Goal: Task Accomplishment & Management: Use online tool/utility

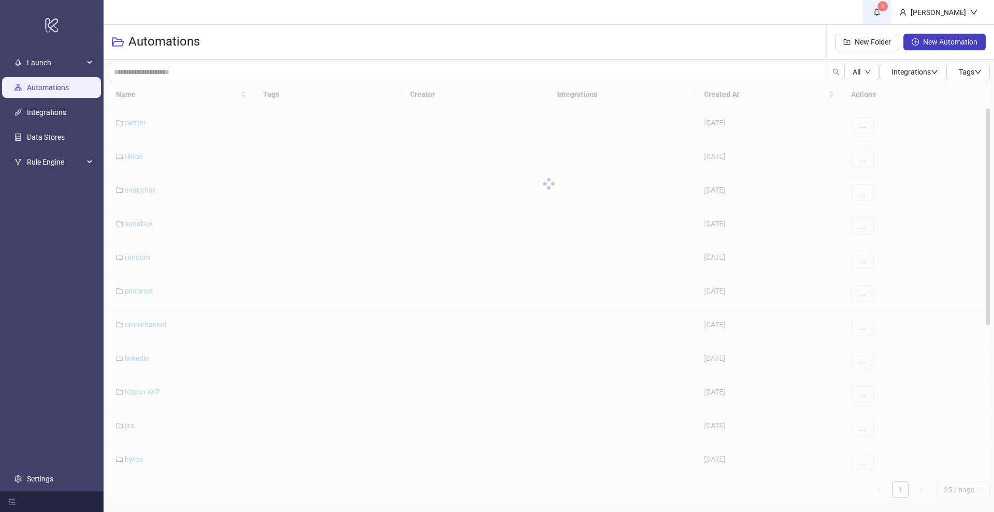
click at [880, 9] on icon "bell" at bounding box center [877, 12] width 6 height 7
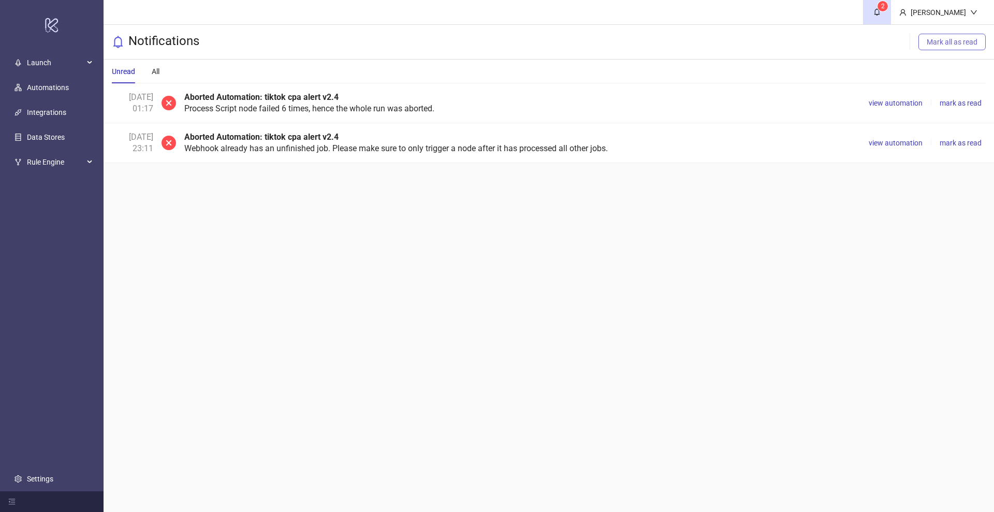
click at [937, 44] on span "Mark all as read" at bounding box center [951, 42] width 51 height 8
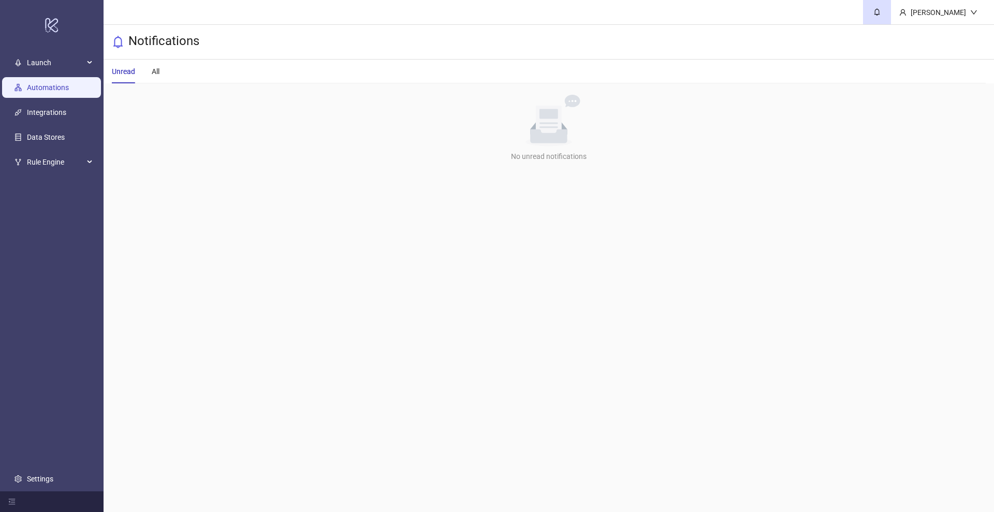
click at [45, 88] on link "Automations" at bounding box center [48, 87] width 42 height 8
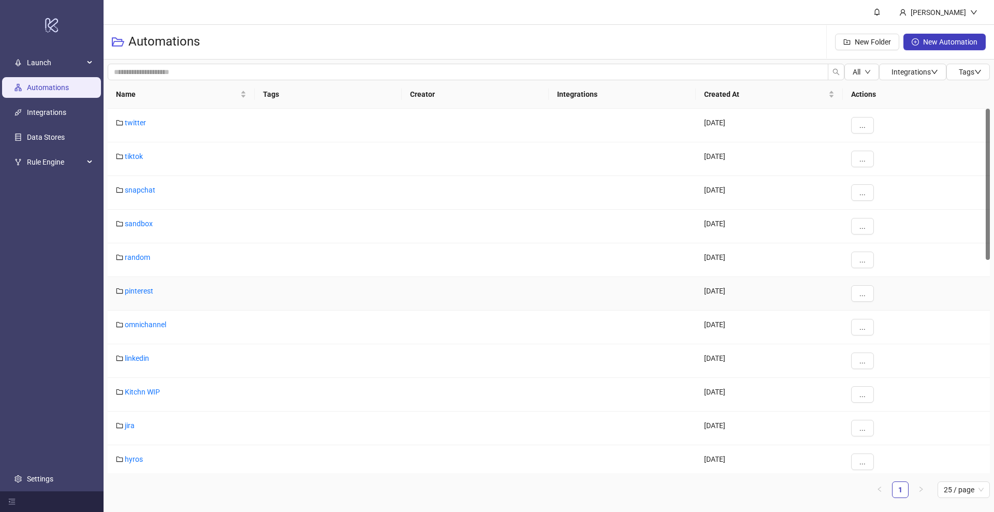
scroll to position [194, 0]
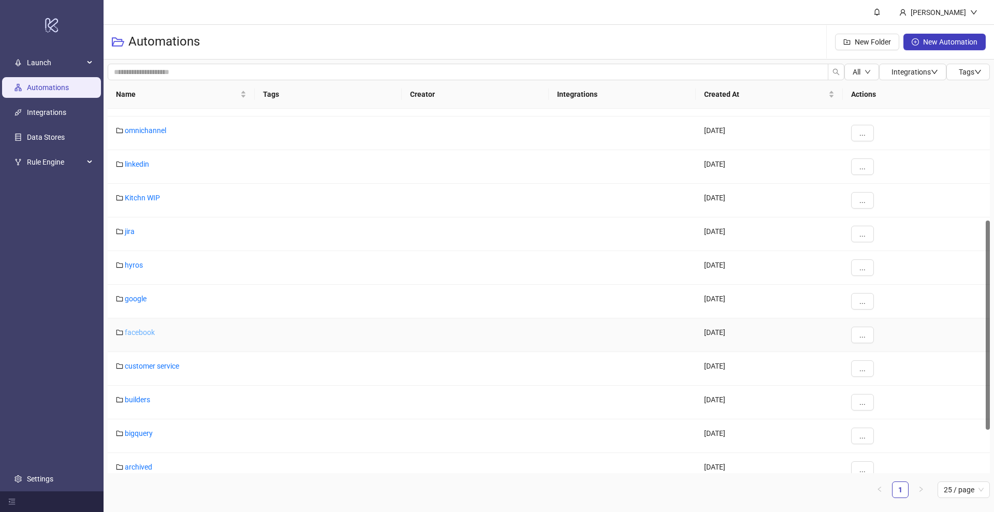
click at [142, 334] on link "facebook" at bounding box center [140, 332] width 30 height 8
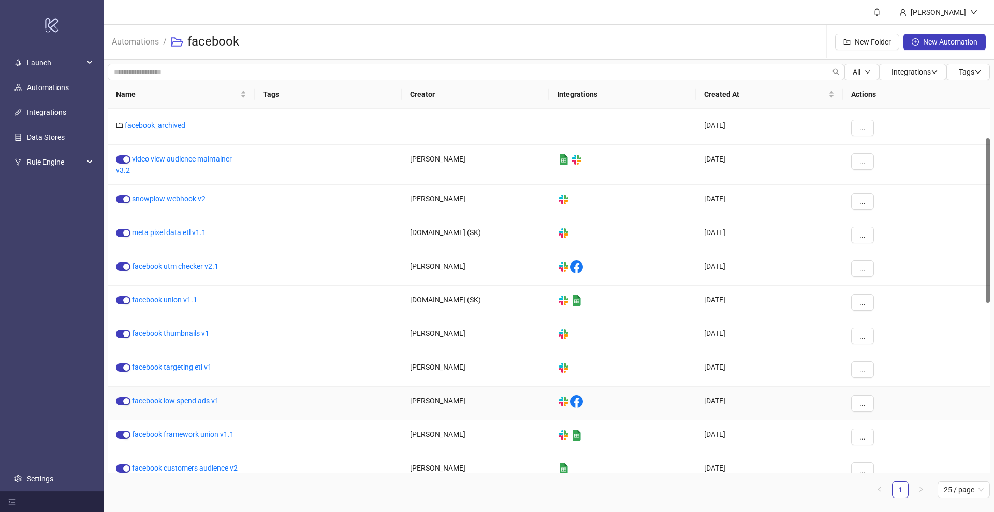
scroll to position [129, 0]
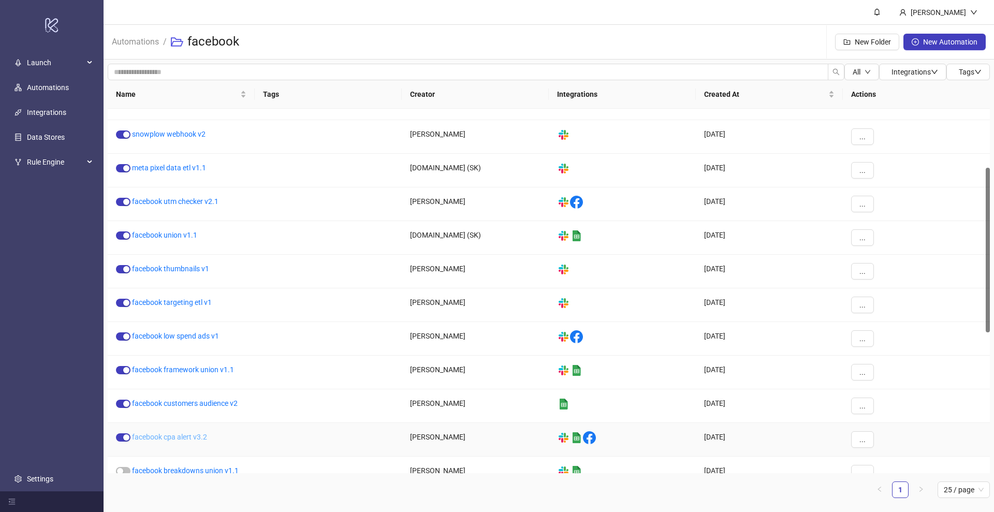
click at [190, 433] on link "facebook cpa alert v3.2" at bounding box center [169, 437] width 75 height 8
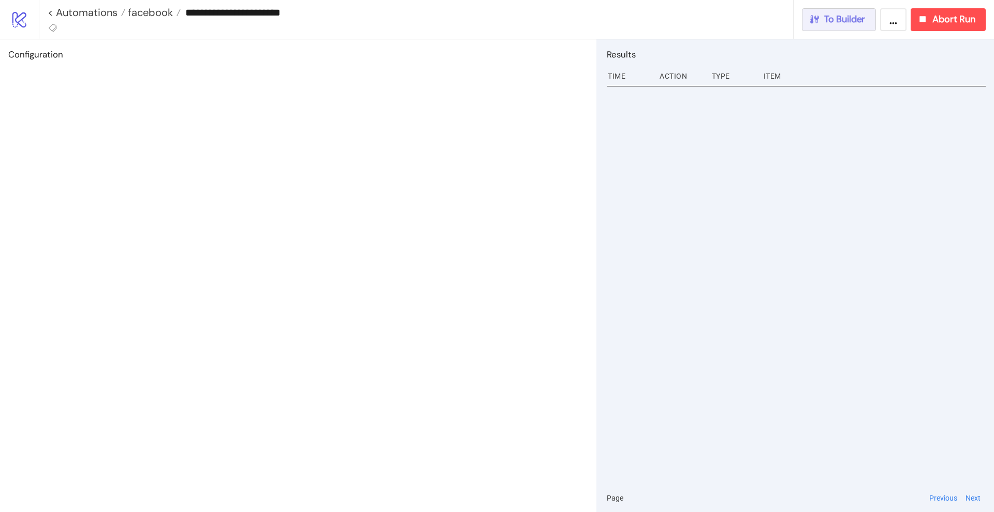
click at [855, 19] on span "To Builder" at bounding box center [844, 19] width 41 height 12
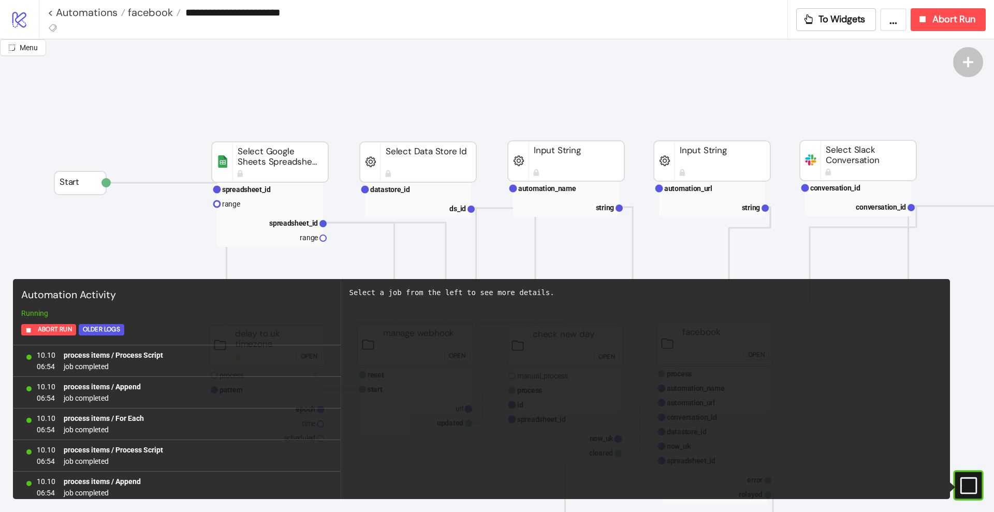
scroll to position [24218, 0]
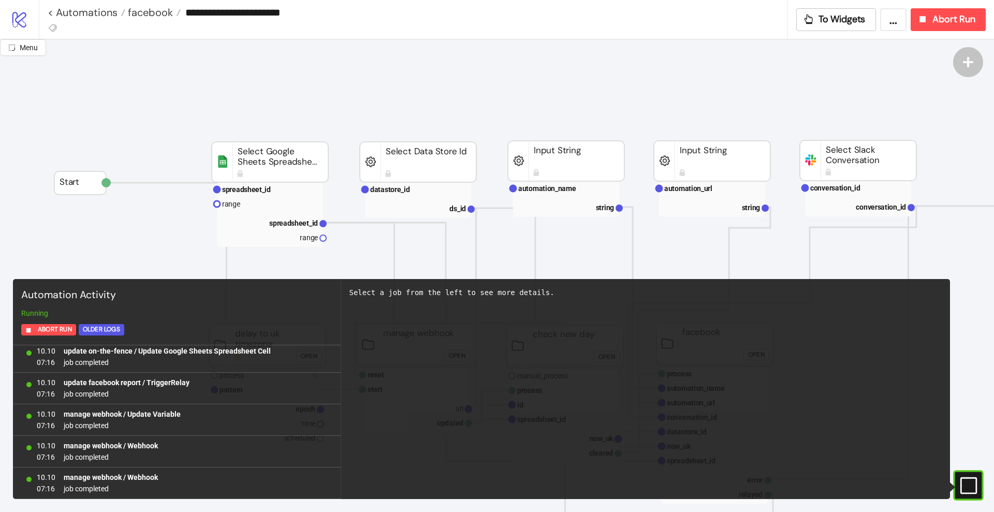
click at [968, 480] on icon "#e9k1n36qviq57_to { animation: e9k1n36qviq57_to__to 2000ms linear infinite norm…" at bounding box center [967, 485] width 18 height 18
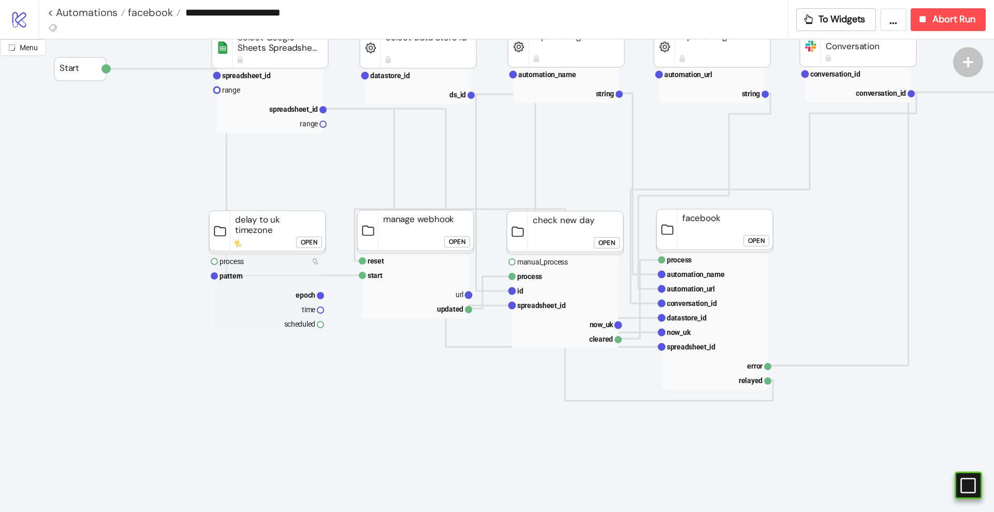
scroll to position [129, 0]
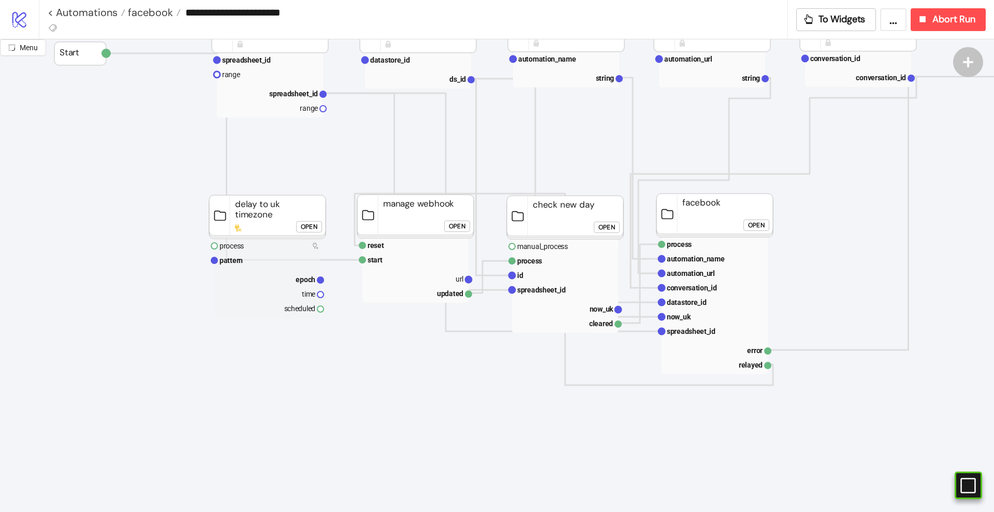
click at [750, 224] on div "Open" at bounding box center [756, 225] width 17 height 12
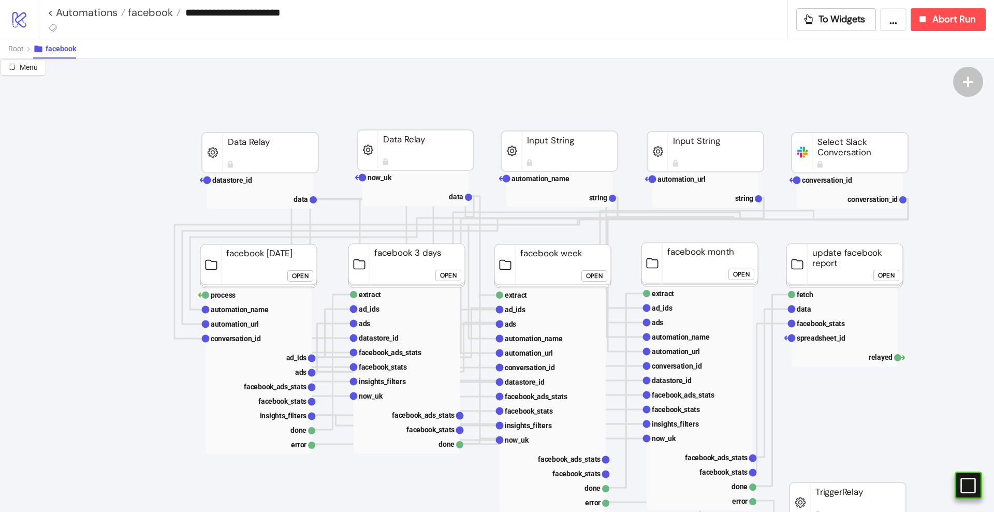
scroll to position [0, 0]
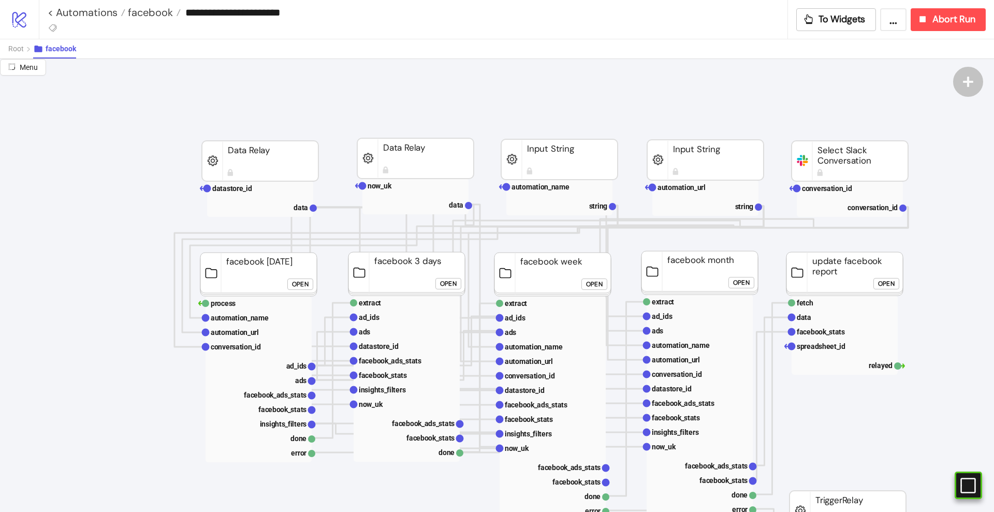
click at [881, 282] on div "Open" at bounding box center [886, 283] width 17 height 12
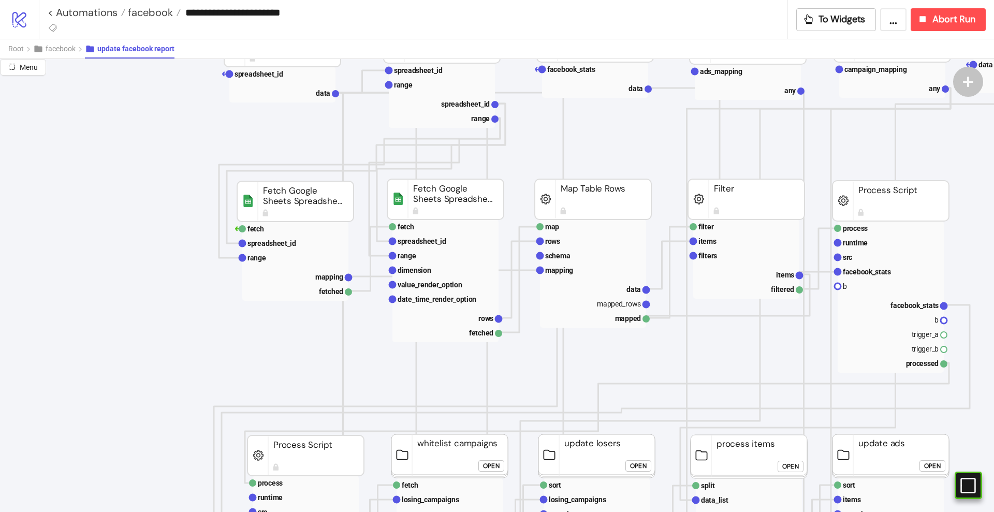
scroll to position [194, 0]
click at [265, 245] on text "spreadsheet_id" at bounding box center [271, 242] width 49 height 8
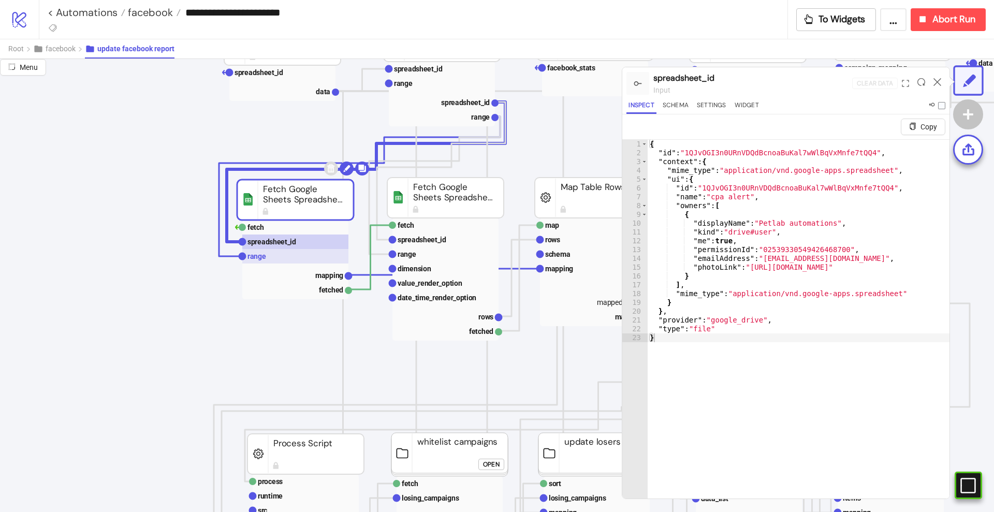
click at [267, 254] on rect at bounding box center [295, 256] width 106 height 14
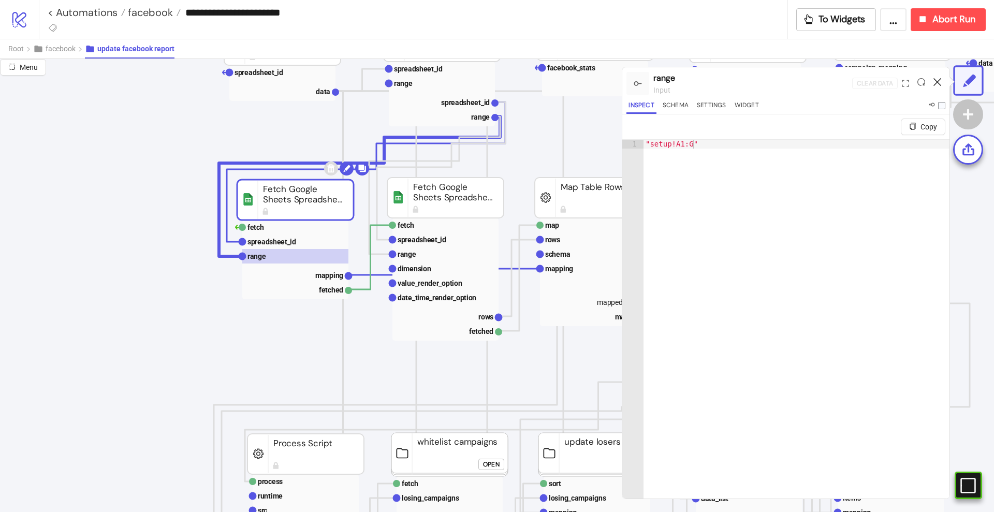
click at [939, 79] on icon at bounding box center [937, 82] width 8 height 8
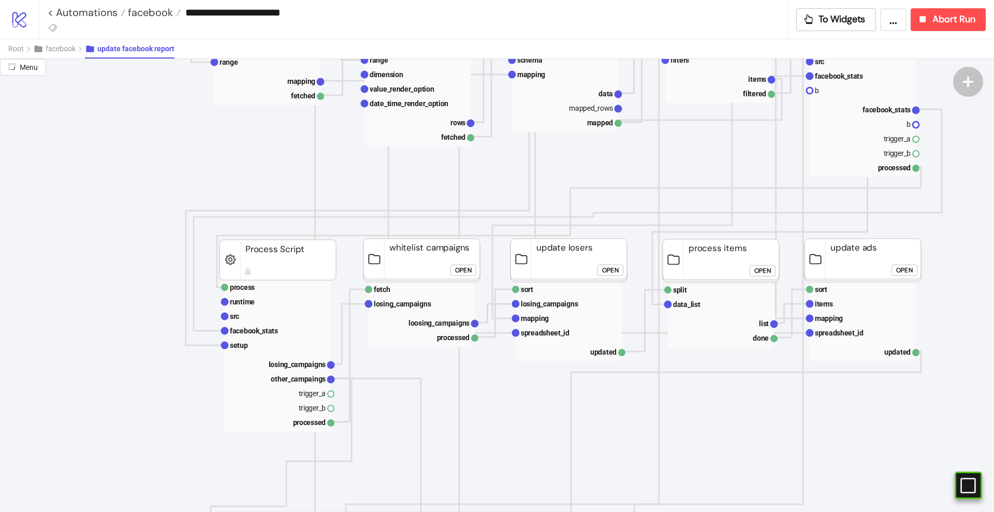
scroll to position [388, 65]
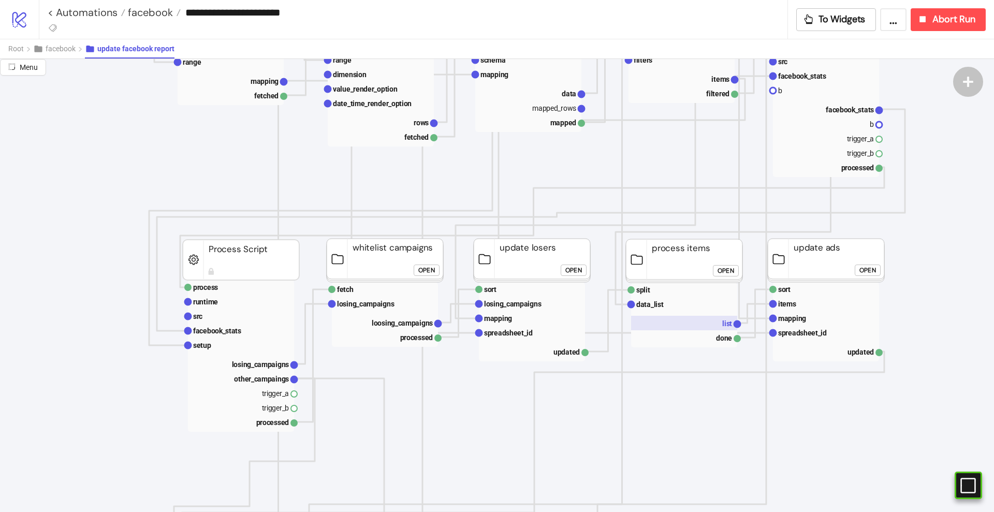
click at [711, 327] on rect at bounding box center [684, 323] width 106 height 14
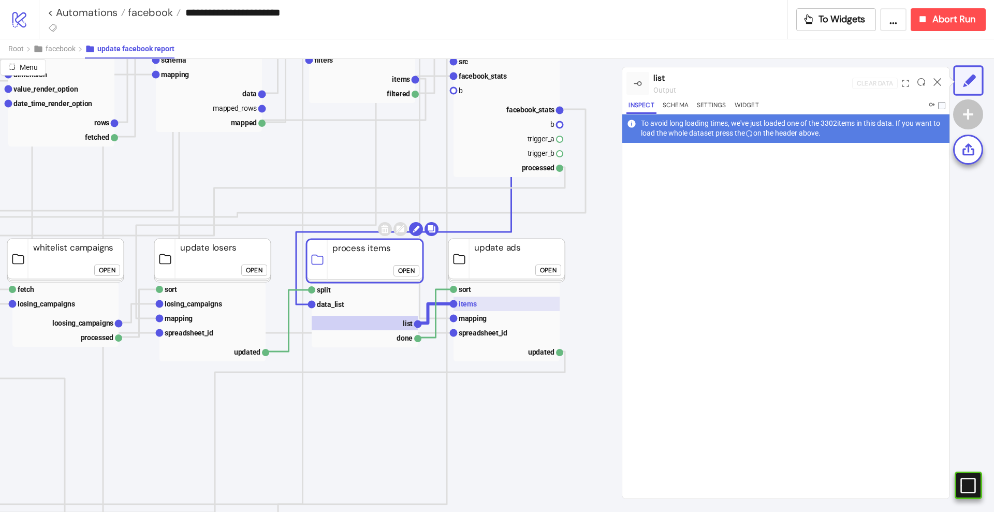
scroll to position [388, 388]
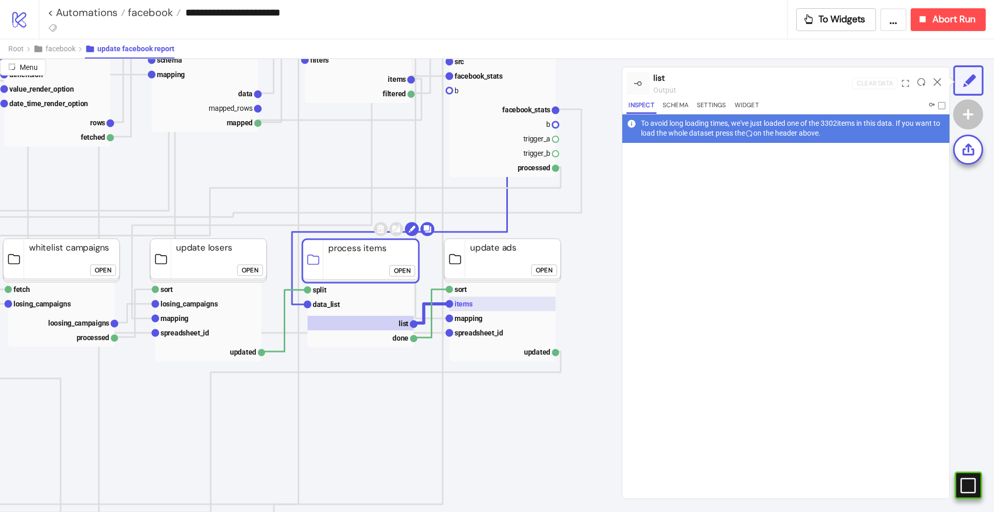
click at [488, 308] on rect at bounding box center [502, 304] width 106 height 14
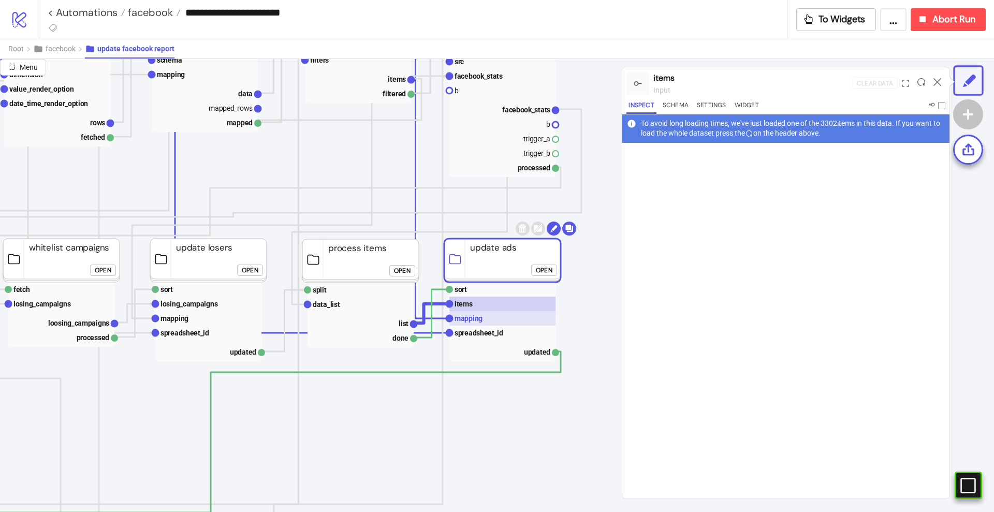
click at [489, 319] on rect at bounding box center [502, 318] width 106 height 14
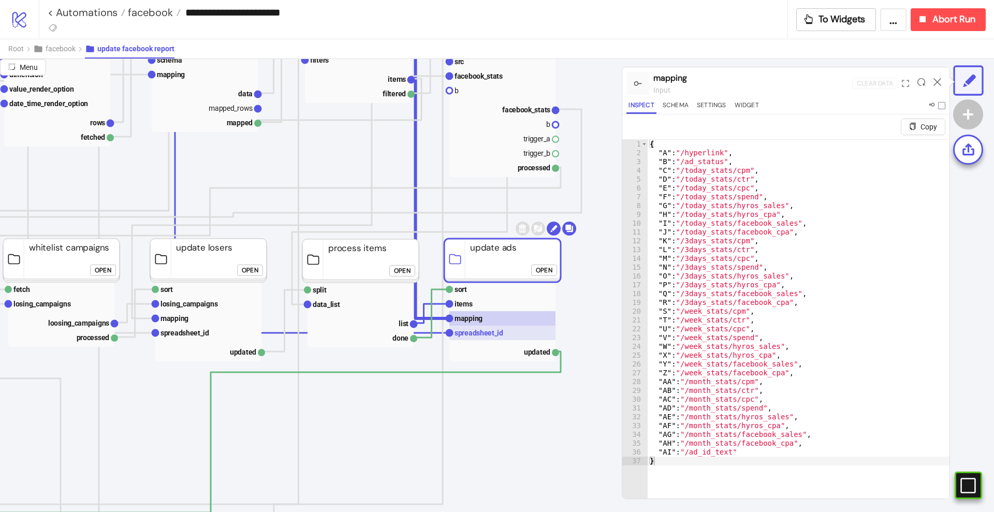
click at [492, 331] on text "spreadsheet_id" at bounding box center [478, 333] width 49 height 8
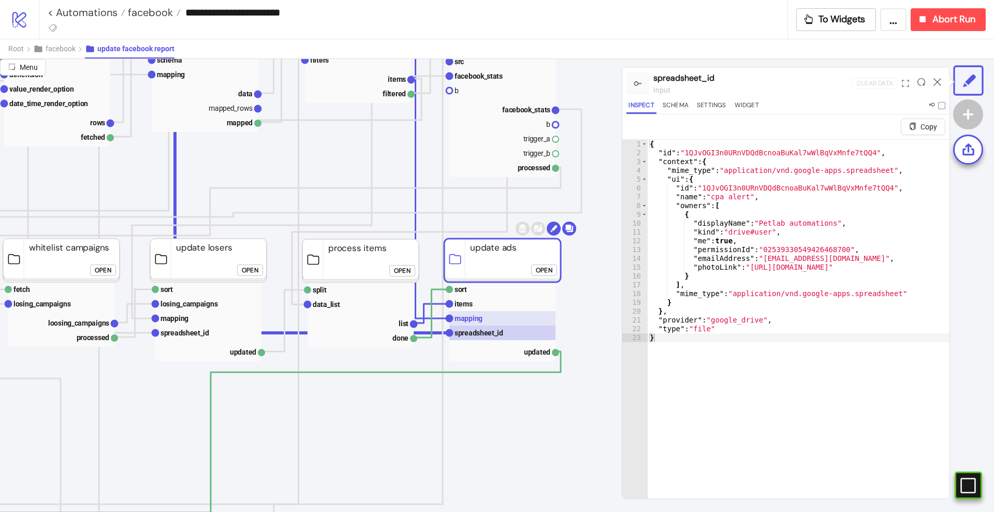
click at [484, 318] on rect at bounding box center [502, 318] width 106 height 14
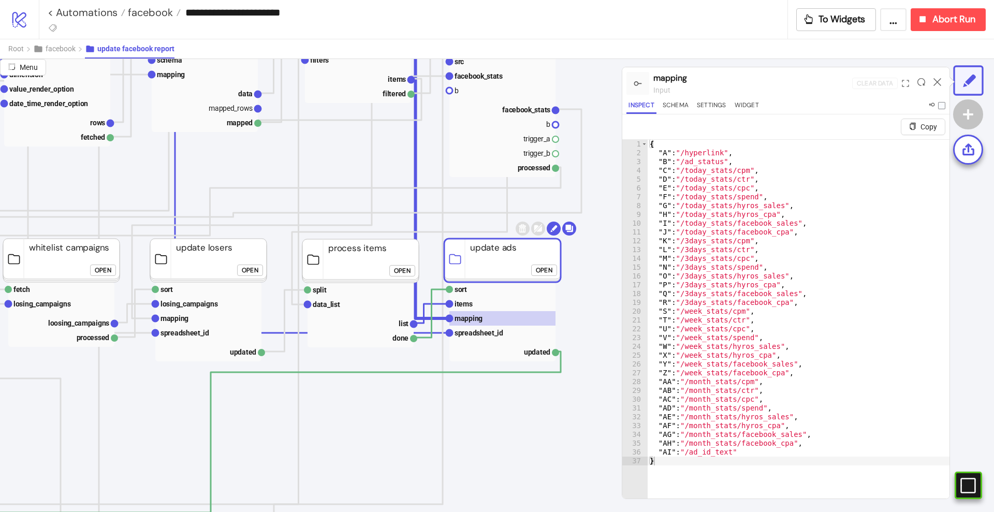
click div "Open"
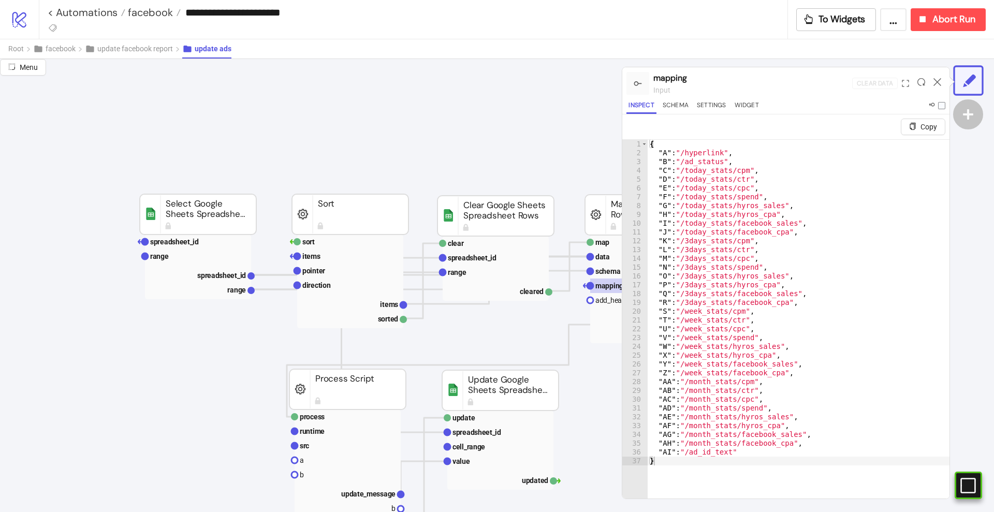
scroll to position [0, 65]
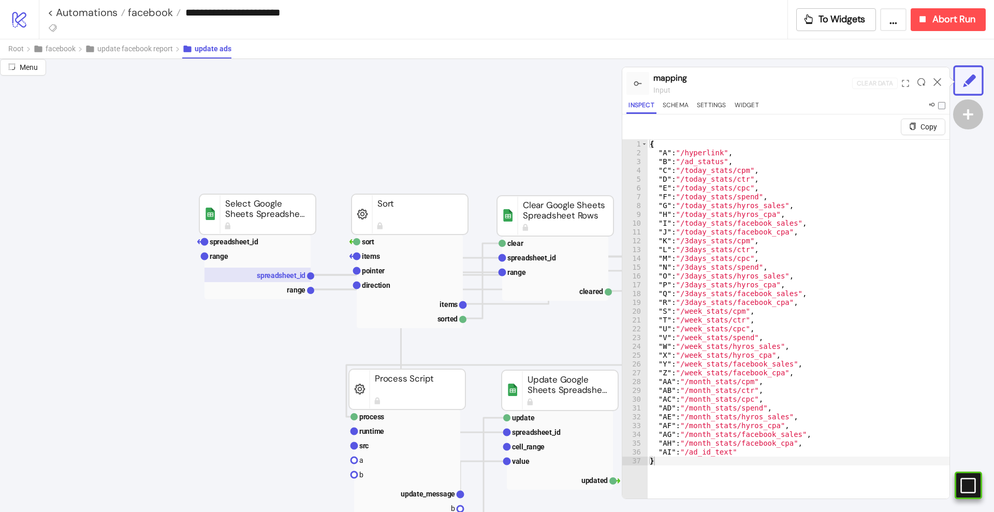
click at [271, 274] on text "spreadsheet_id" at bounding box center [281, 275] width 49 height 8
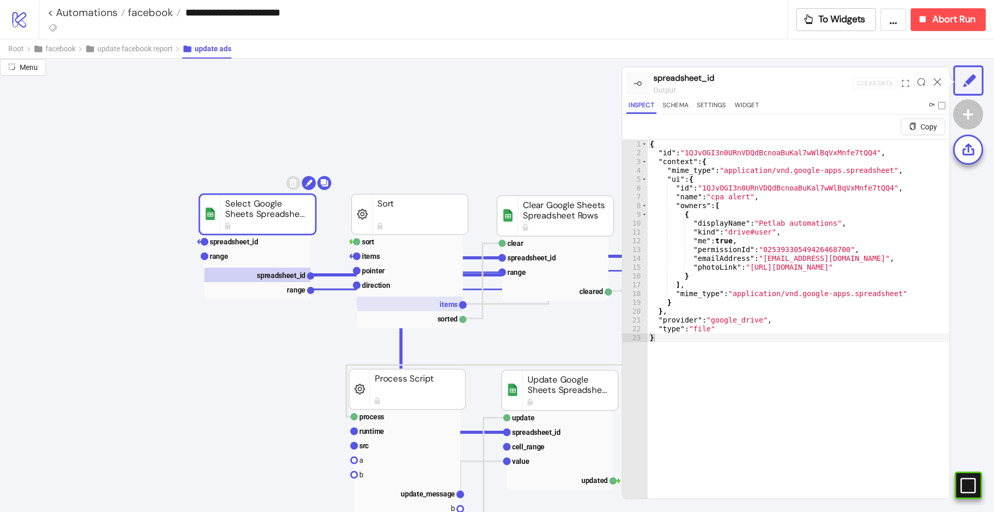
click at [436, 304] on rect at bounding box center [410, 304] width 106 height 14
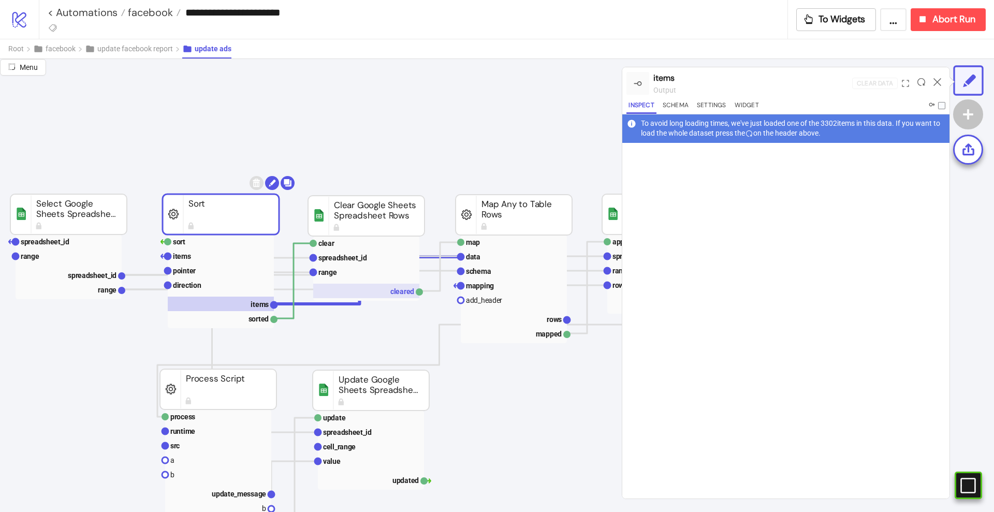
scroll to position [0, 259]
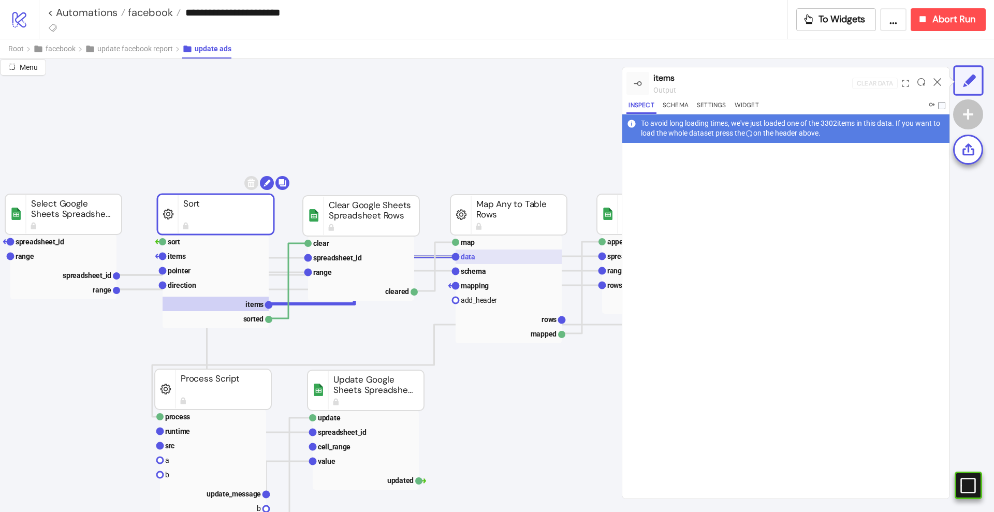
click at [467, 257] on text "data" at bounding box center [468, 257] width 14 height 8
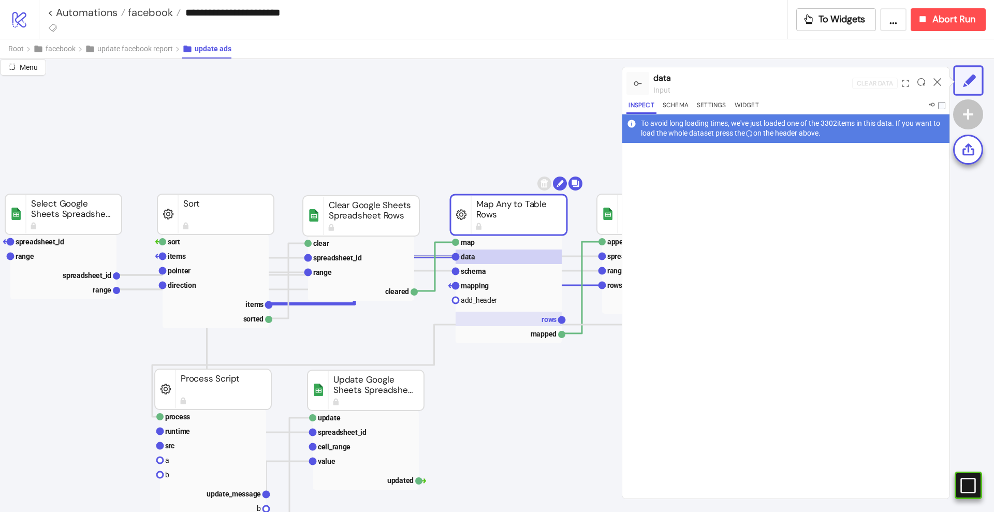
click at [524, 317] on rect at bounding box center [508, 319] width 106 height 14
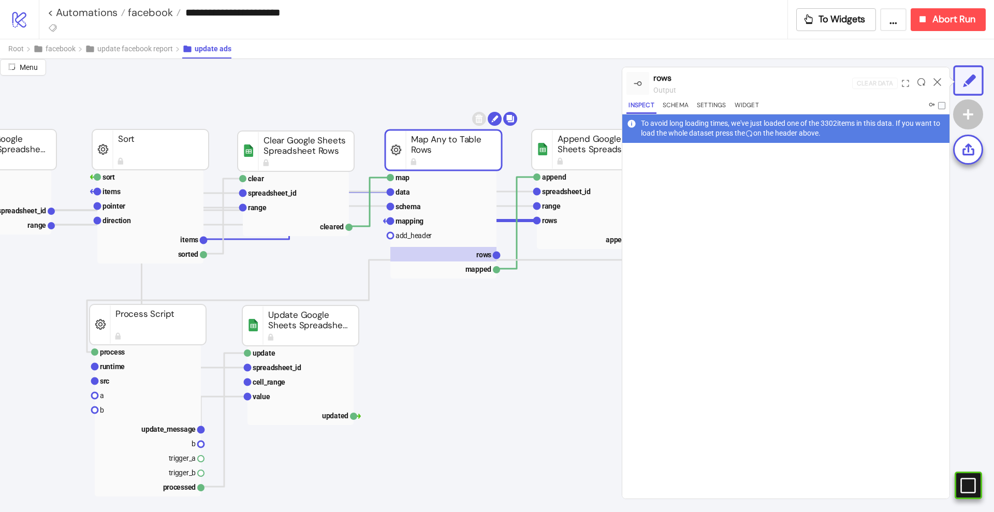
scroll to position [65, 323]
click at [936, 80] on icon at bounding box center [937, 82] width 8 height 8
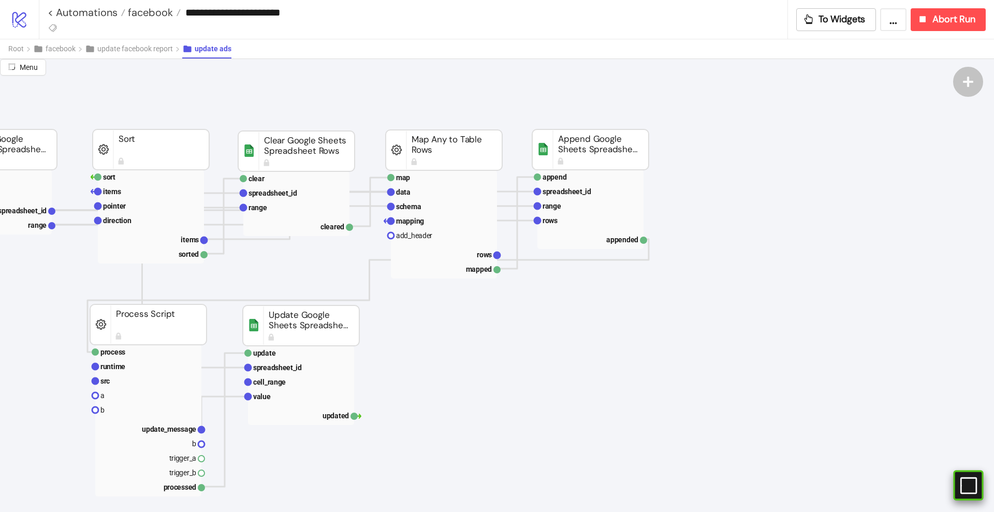
click at [972, 490] on icon "#e9k1n36qviq57_to { animation: e9k1n36qviq57_to__to 2000ms linear infinite norm…" at bounding box center [967, 485] width 18 height 18
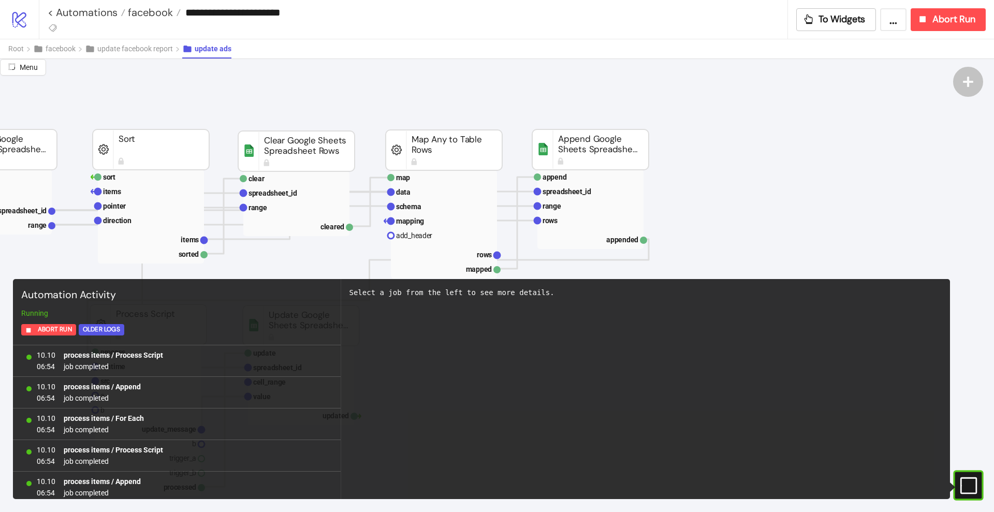
scroll to position [24218, 0]
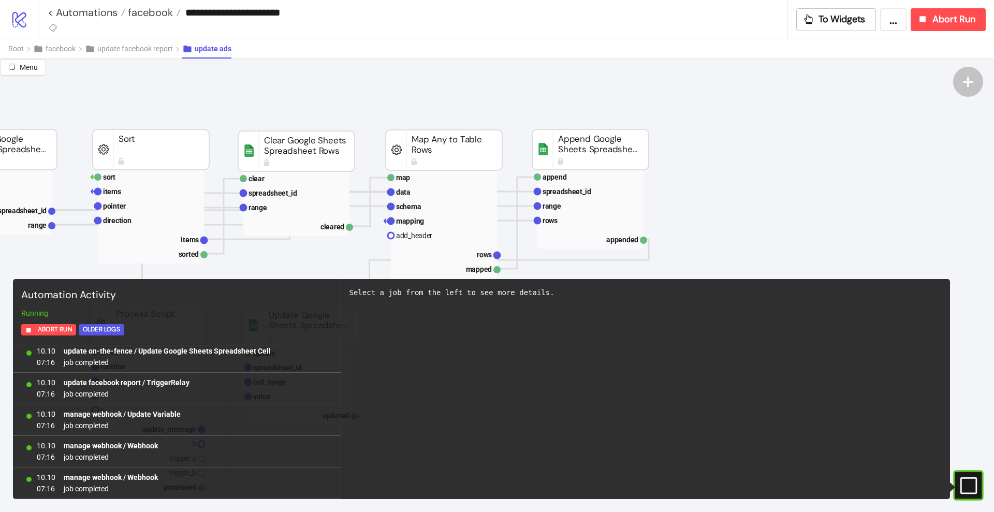
drag, startPoint x: 972, startPoint y: 490, endPoint x: 969, endPoint y: 470, distance: 19.5
click at [972, 489] on rect at bounding box center [969, 486] width 16 height 16
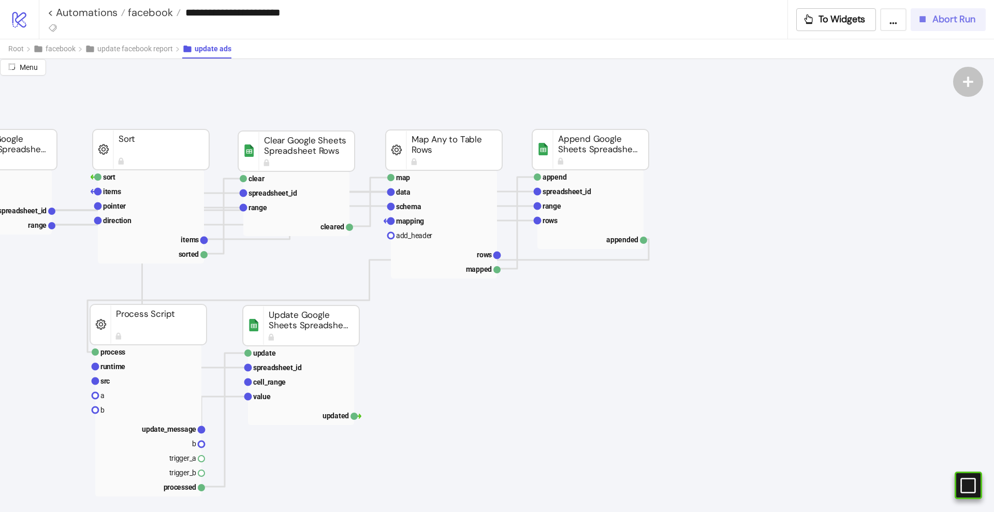
click at [938, 20] on span "Abort Run" at bounding box center [953, 19] width 43 height 12
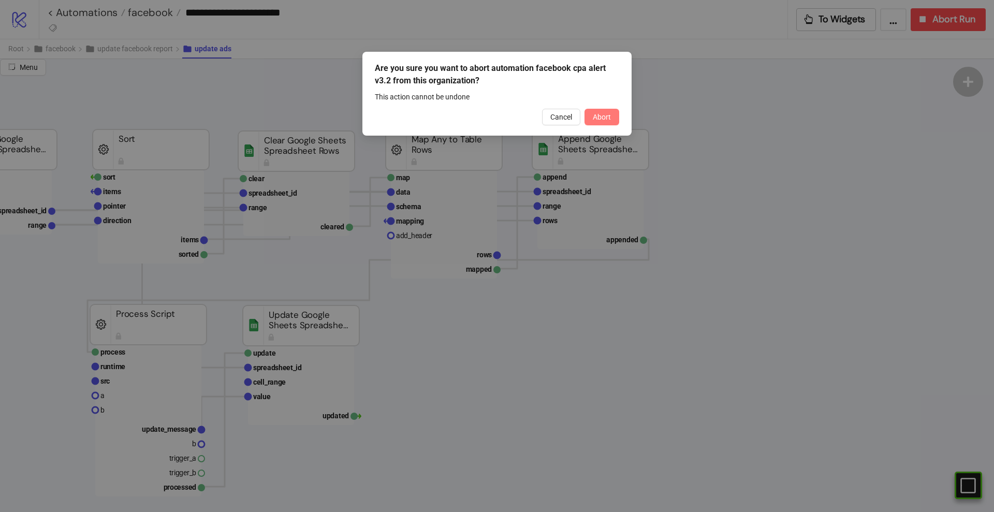
click at [606, 113] on span "Abort" at bounding box center [602, 117] width 18 height 8
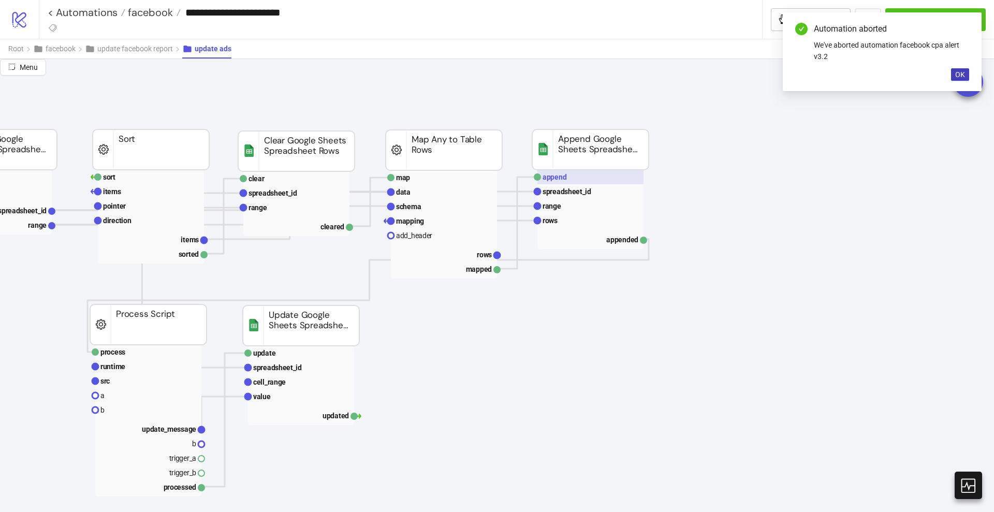
click at [570, 173] on rect at bounding box center [590, 177] width 106 height 14
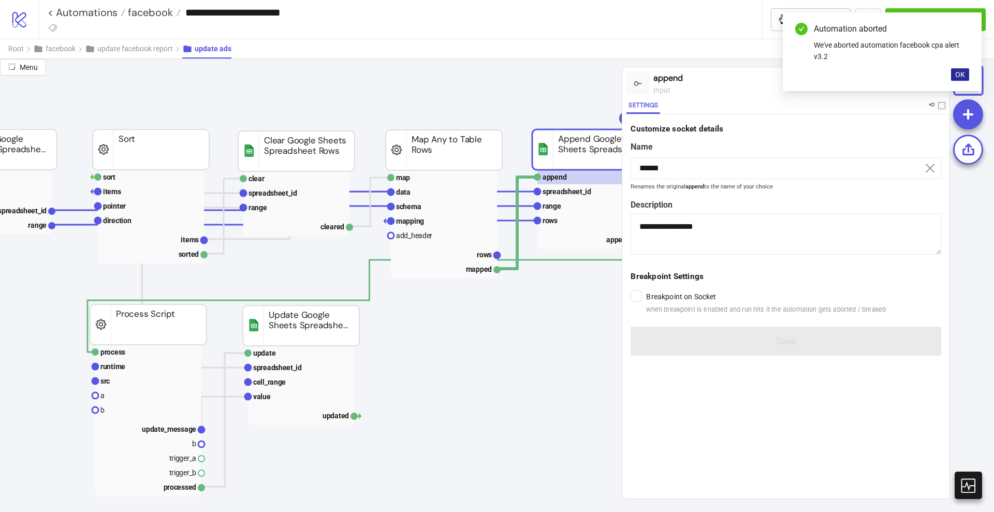
click at [963, 76] on span "OK" at bounding box center [960, 74] width 10 height 8
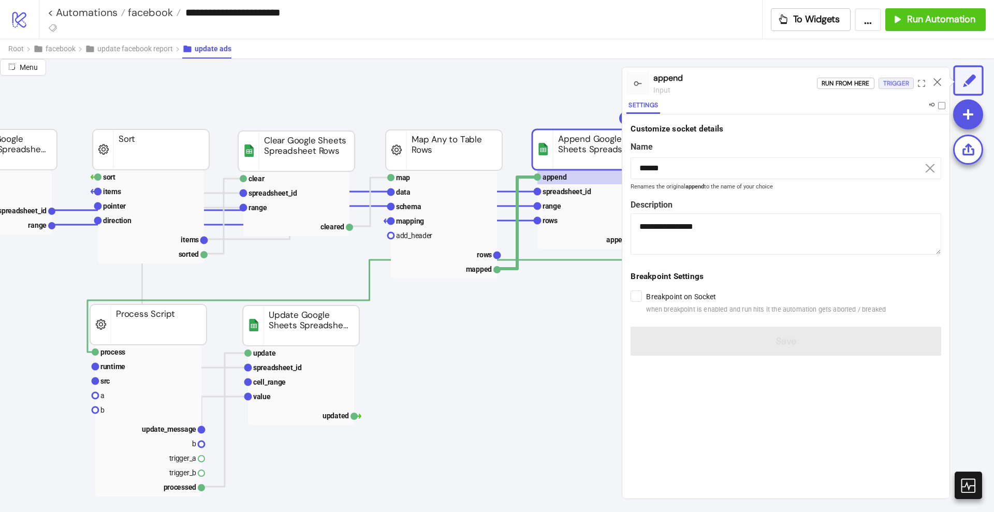
click at [895, 83] on div "Trigger" at bounding box center [896, 84] width 26 height 12
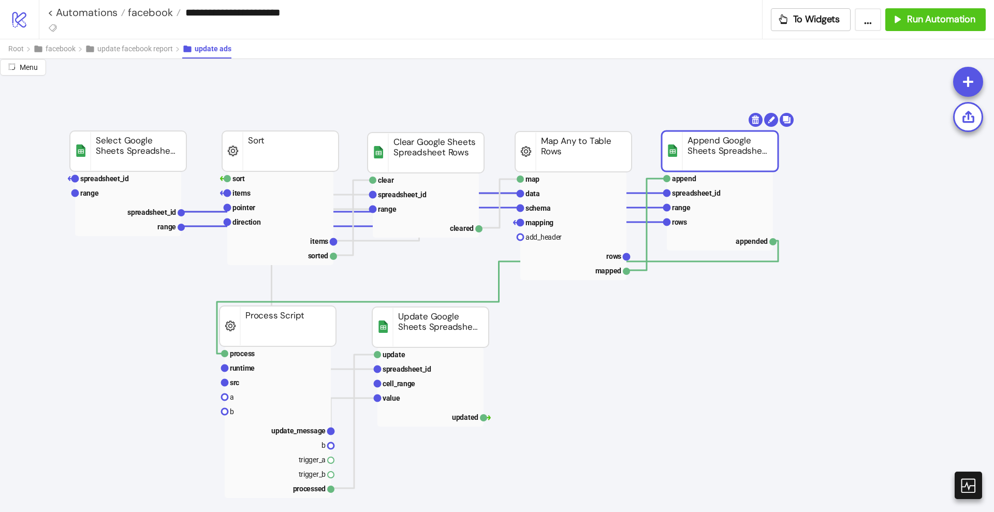
scroll to position [65, 194]
click at [392, 209] on text "range" at bounding box center [387, 207] width 19 height 8
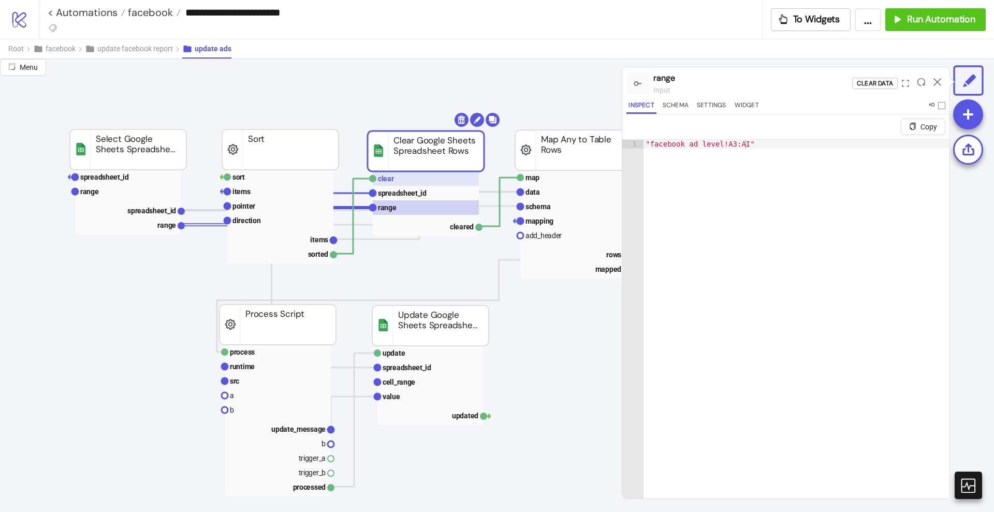
click at [423, 181] on rect at bounding box center [426, 178] width 106 height 14
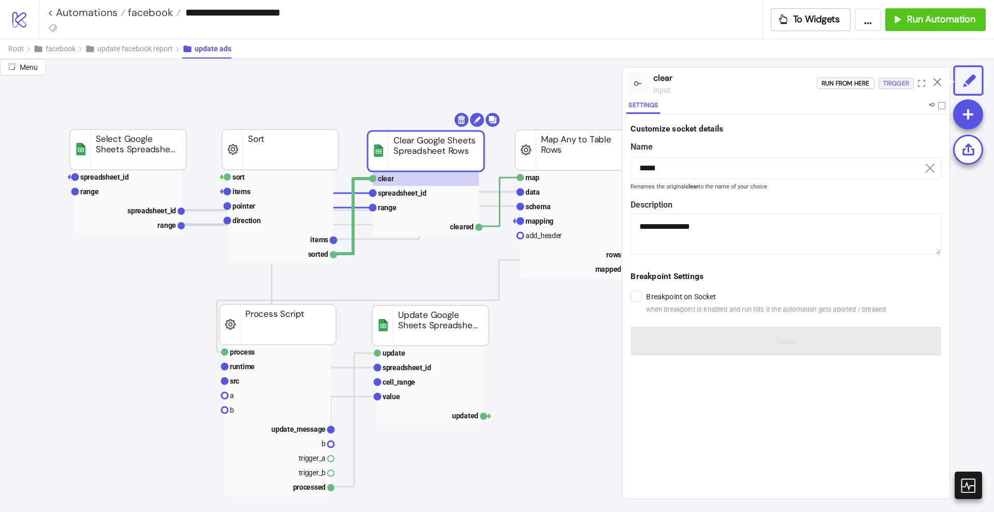
click at [880, 82] on button "Trigger" at bounding box center [895, 83] width 35 height 11
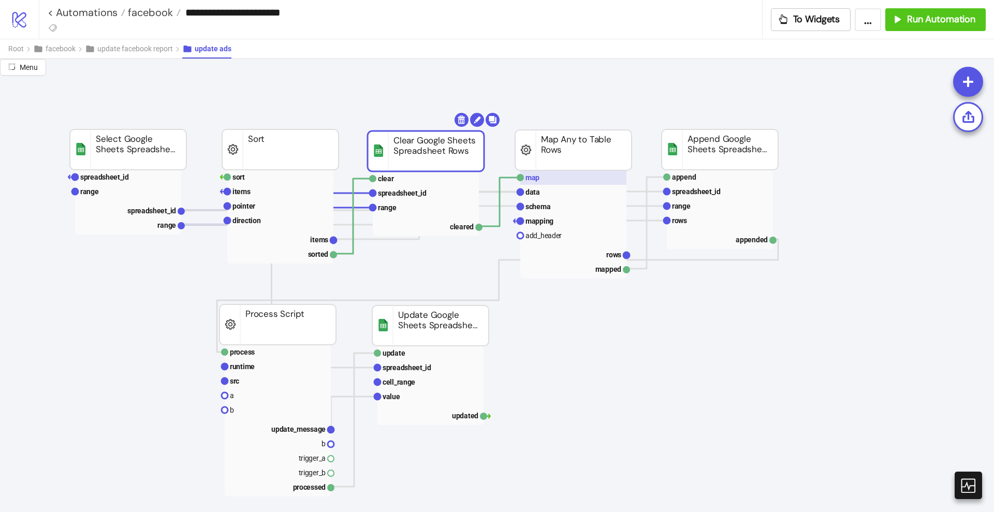
click at [552, 181] on rect at bounding box center [573, 177] width 106 height 14
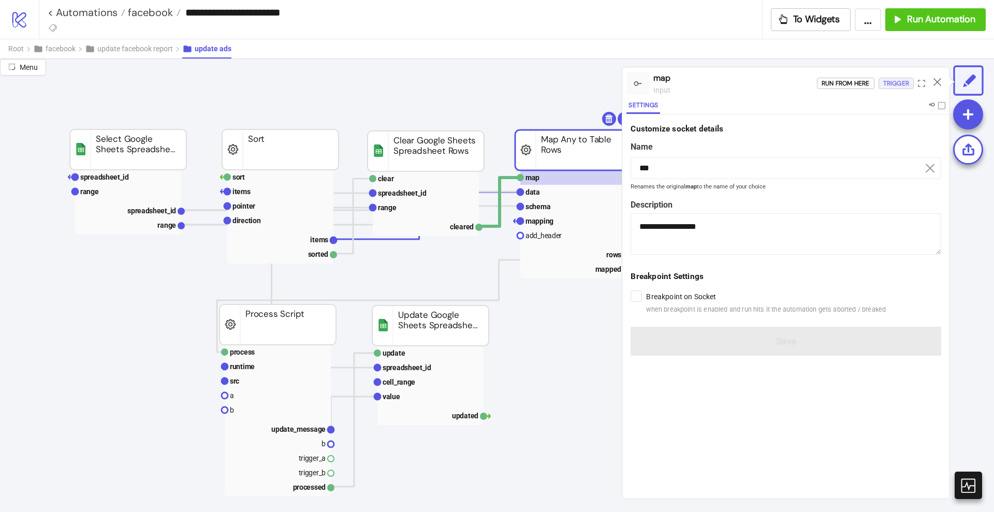
click at [886, 86] on div "Trigger" at bounding box center [896, 84] width 26 height 12
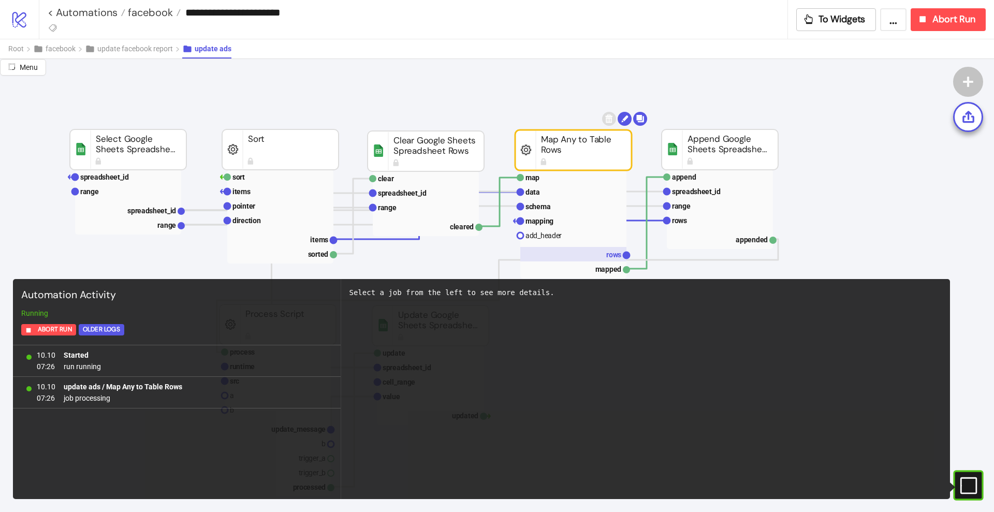
click at [594, 257] on rect at bounding box center [573, 254] width 106 height 14
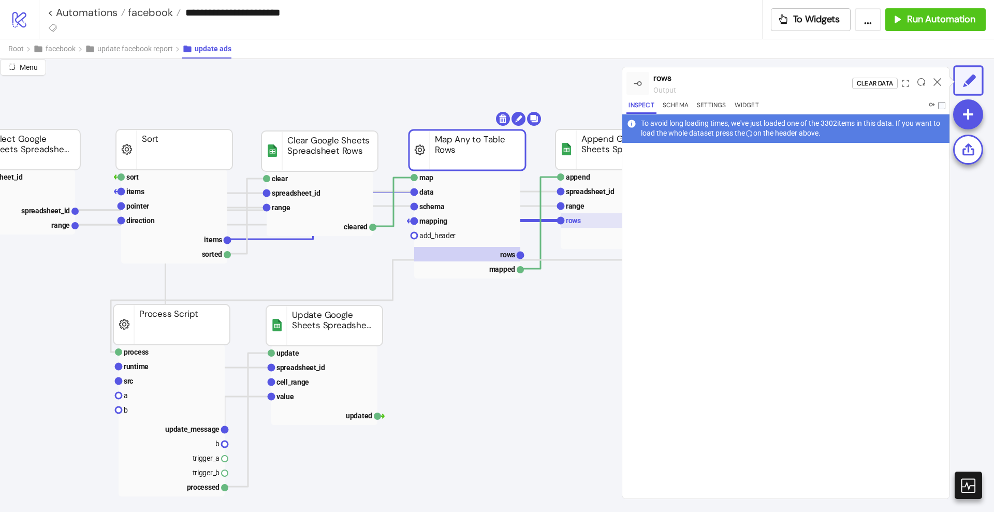
scroll to position [65, 323]
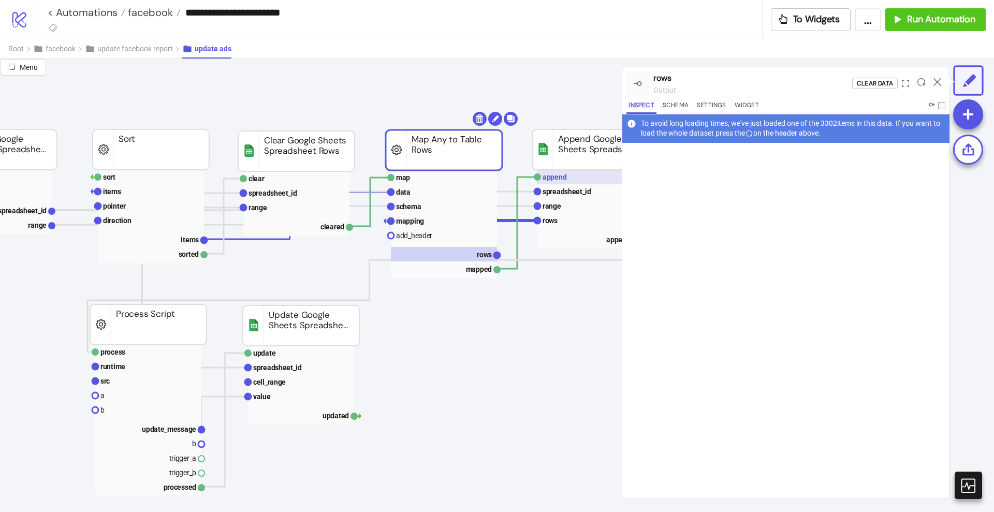
click at [582, 180] on rect at bounding box center [590, 177] width 106 height 14
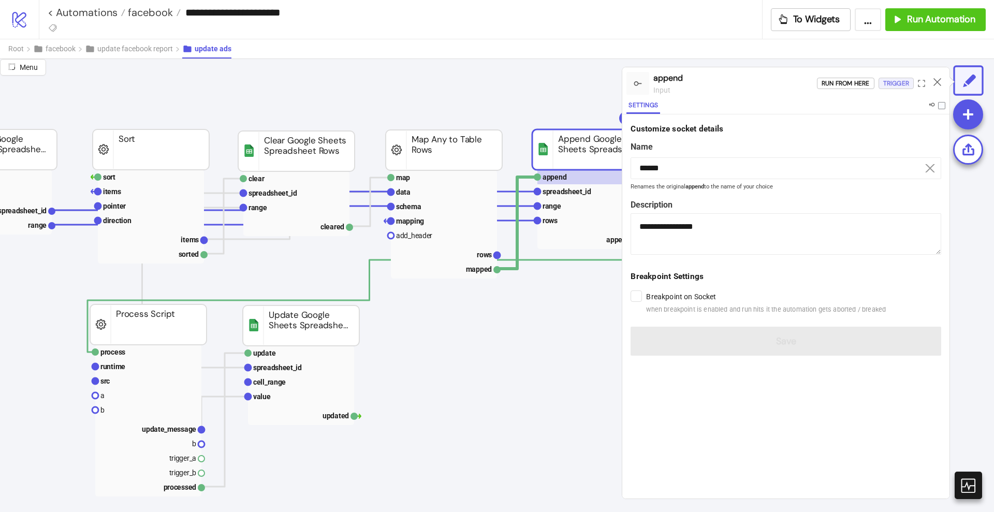
click at [885, 84] on div "Trigger" at bounding box center [896, 84] width 26 height 12
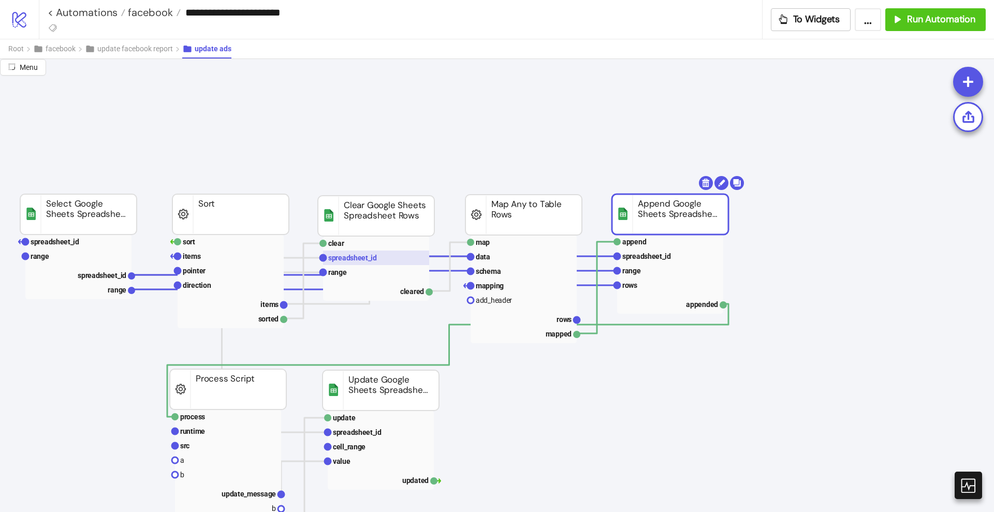
scroll to position [0, 259]
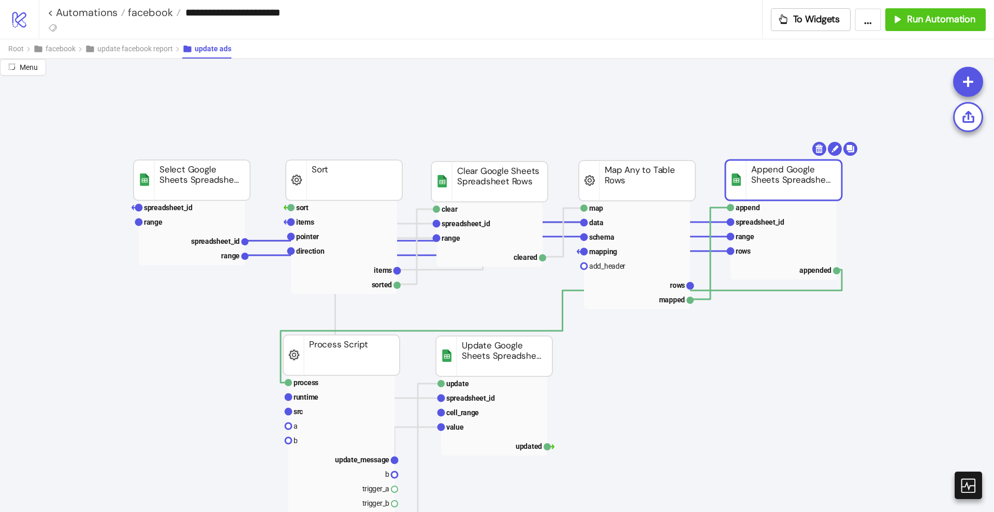
scroll to position [0, 130]
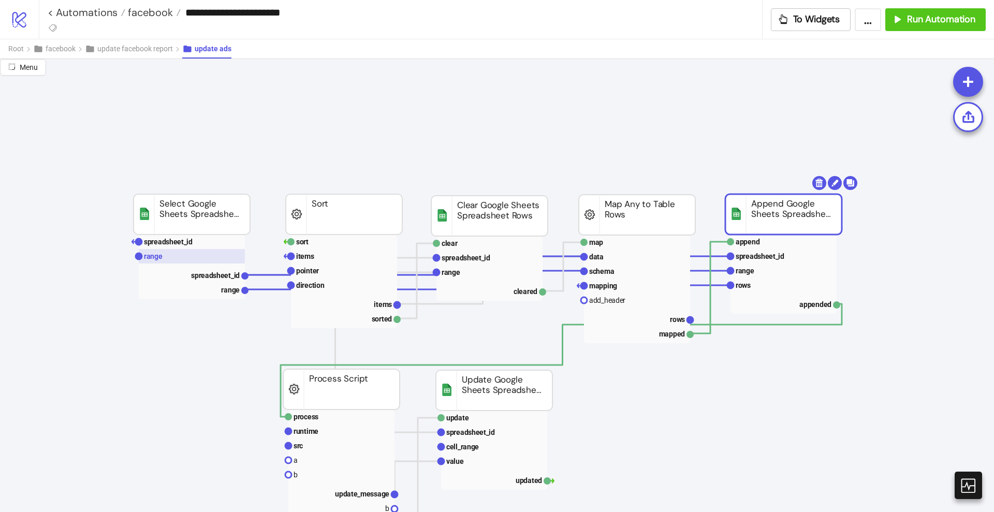
click at [186, 255] on rect at bounding box center [192, 256] width 106 height 14
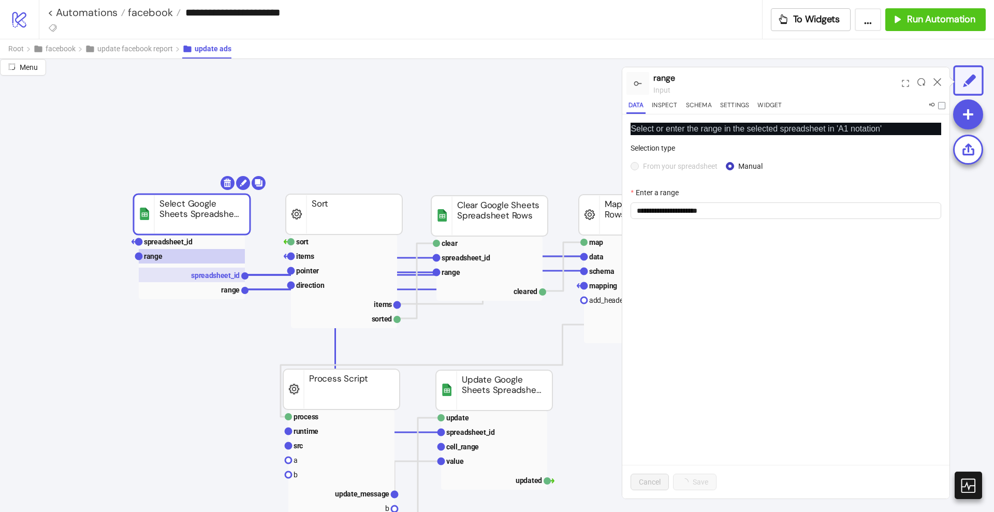
click at [205, 274] on text "spreadsheet_id" at bounding box center [215, 275] width 49 height 8
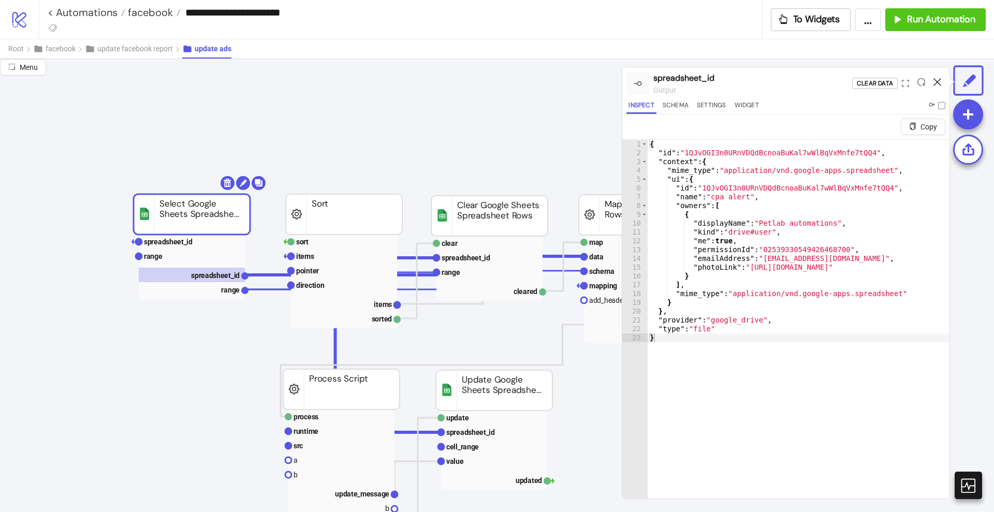
click at [939, 81] on icon at bounding box center [937, 82] width 8 height 8
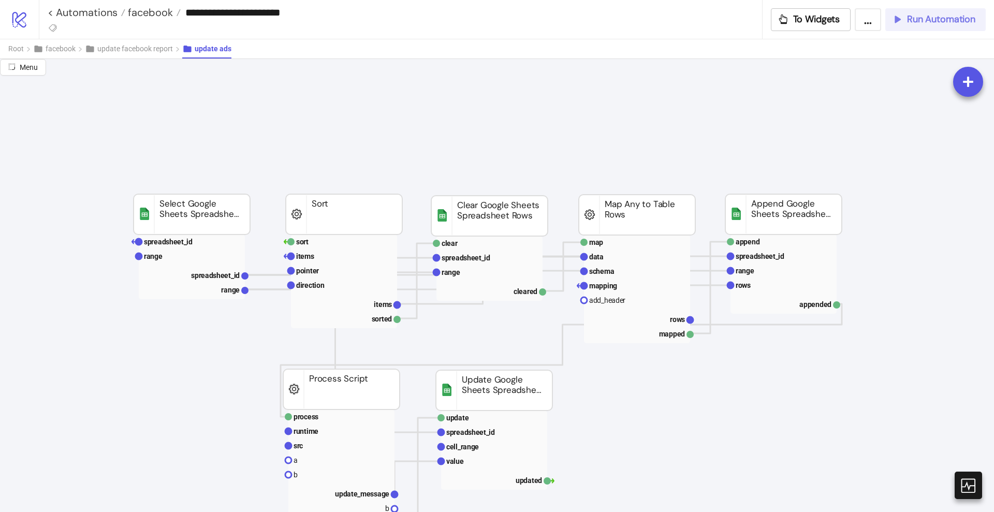
click at [935, 18] on span "Run Automation" at bounding box center [941, 19] width 68 height 12
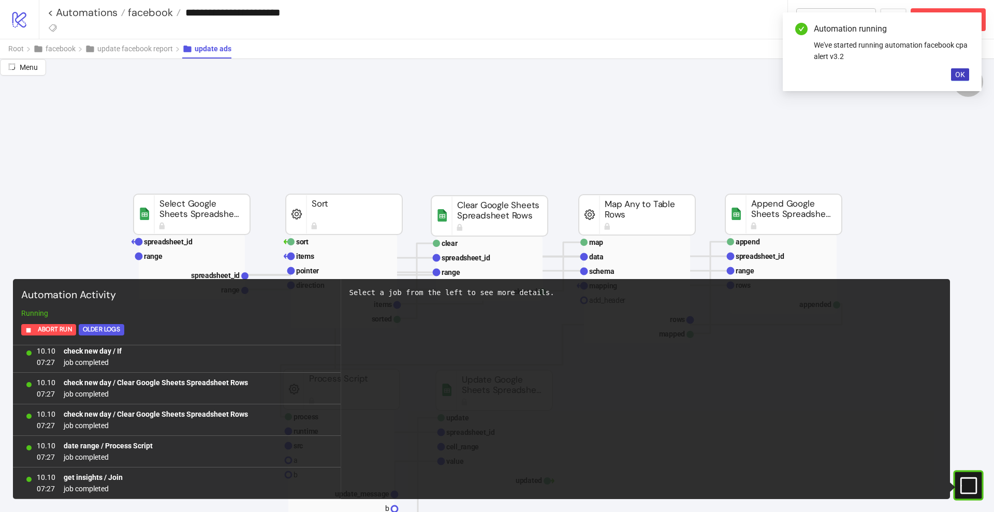
scroll to position [383, 0]
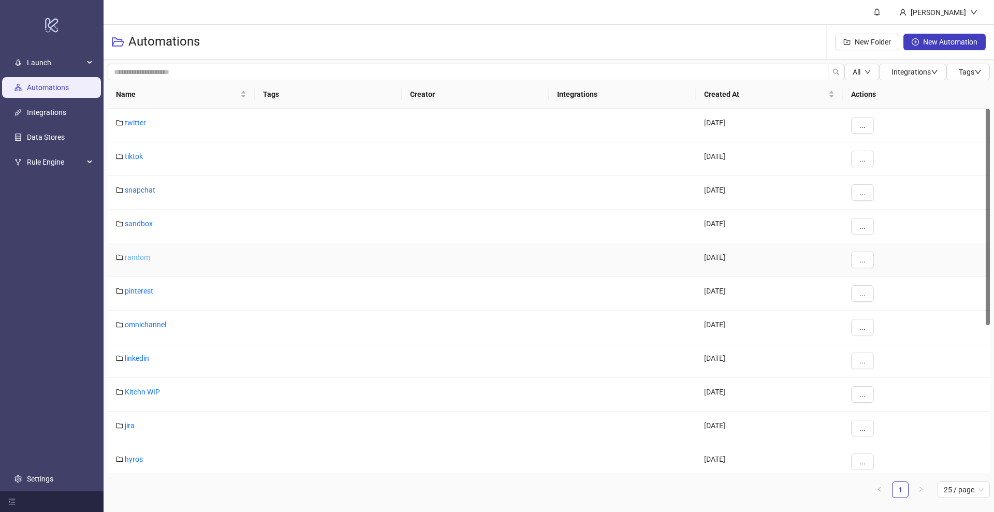
click at [139, 257] on link "random" at bounding box center [137, 257] width 25 height 8
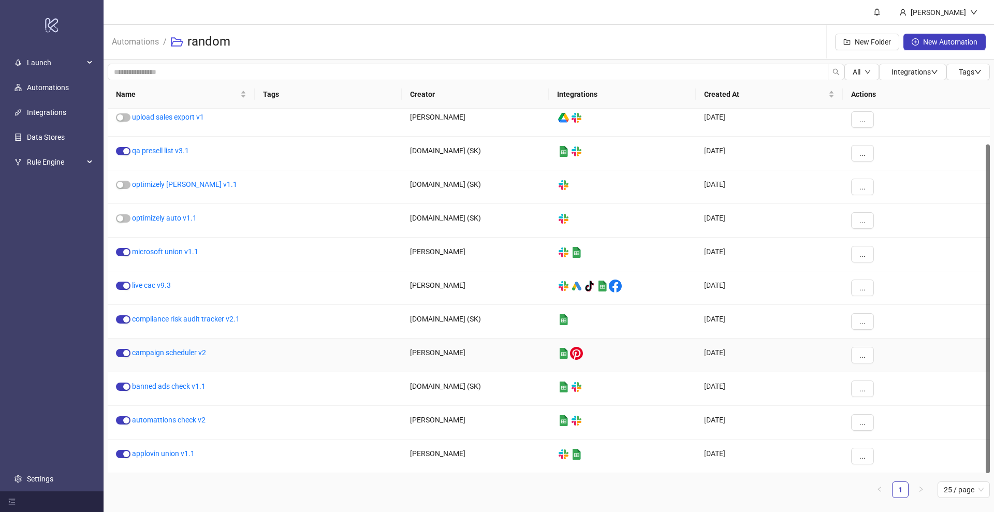
scroll to position [39, 0]
click at [124, 418] on div "button" at bounding box center [126, 420] width 6 height 6
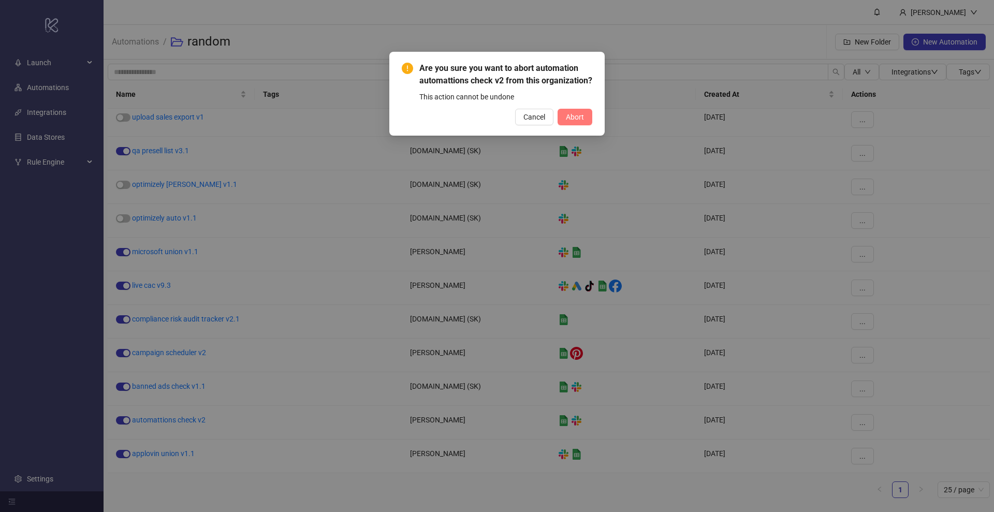
click at [577, 121] on span "Abort" at bounding box center [575, 117] width 18 height 8
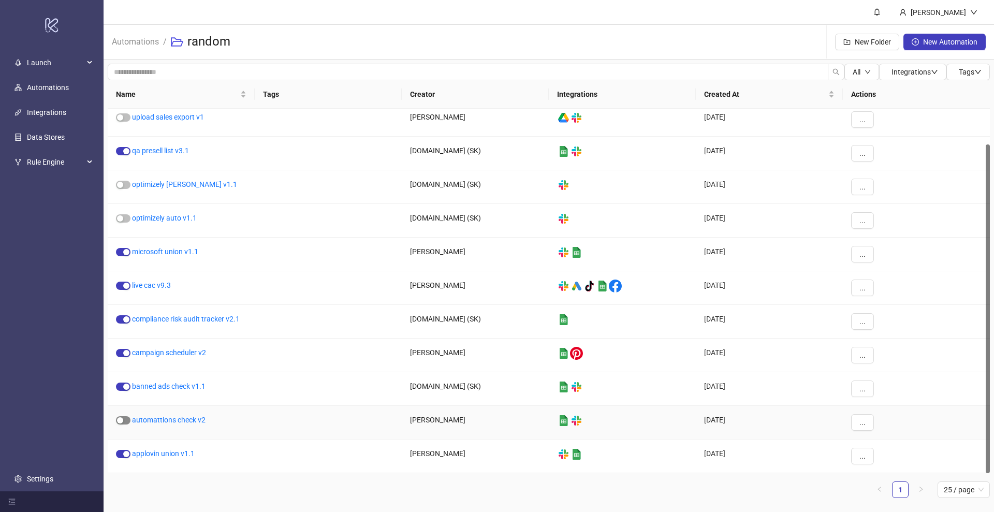
click at [127, 421] on span "button" at bounding box center [123, 420] width 14 height 8
